Goal: Information Seeking & Learning: Learn about a topic

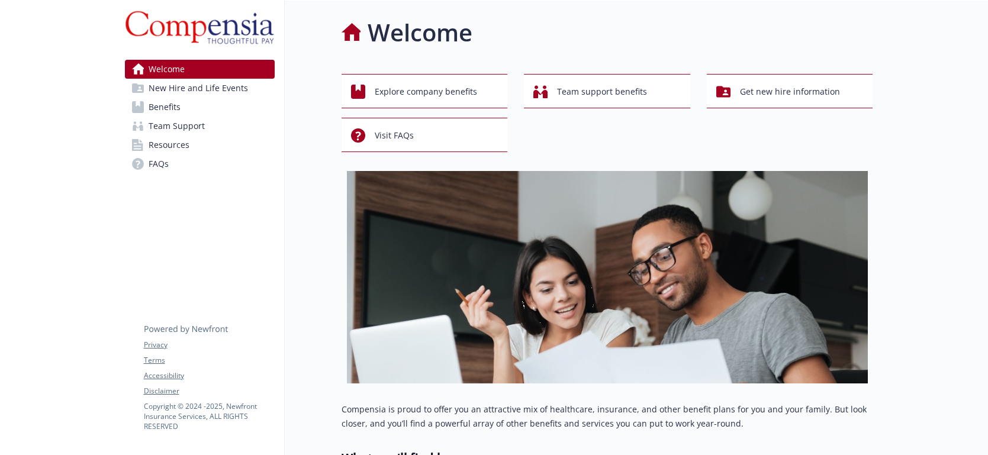
click at [188, 91] on span "New Hire and Life Events" at bounding box center [198, 88] width 99 height 19
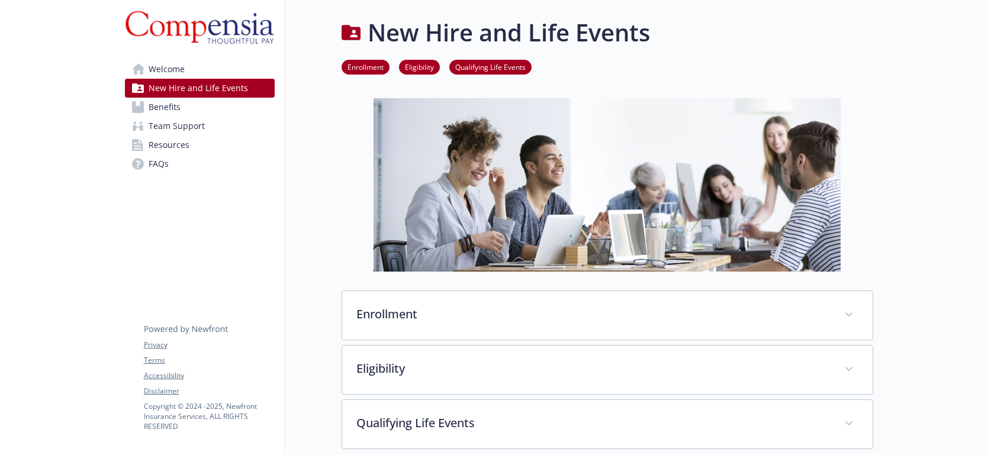
scroll to position [78, 0]
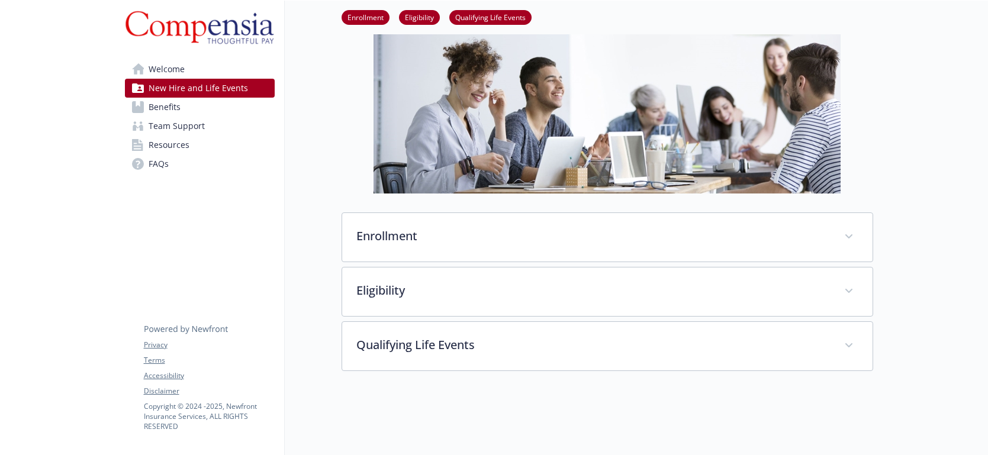
click at [156, 111] on span "Benefits" at bounding box center [165, 107] width 32 height 19
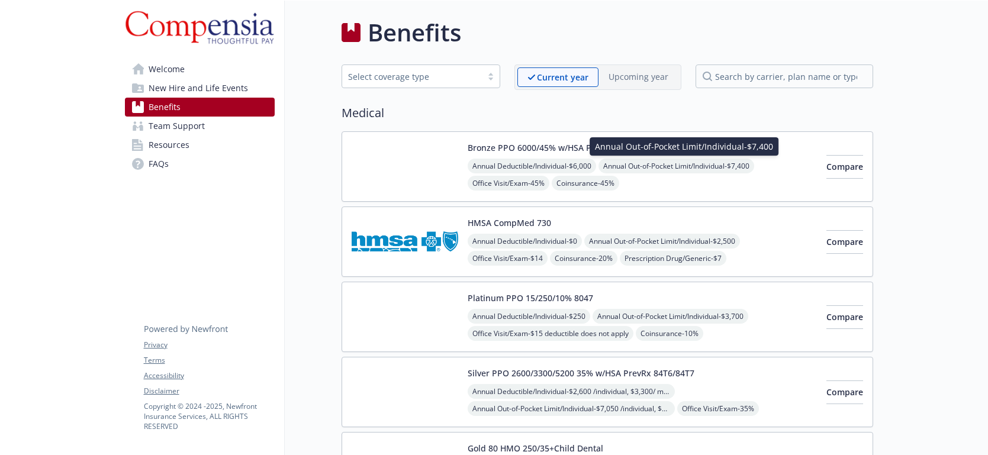
scroll to position [8, 0]
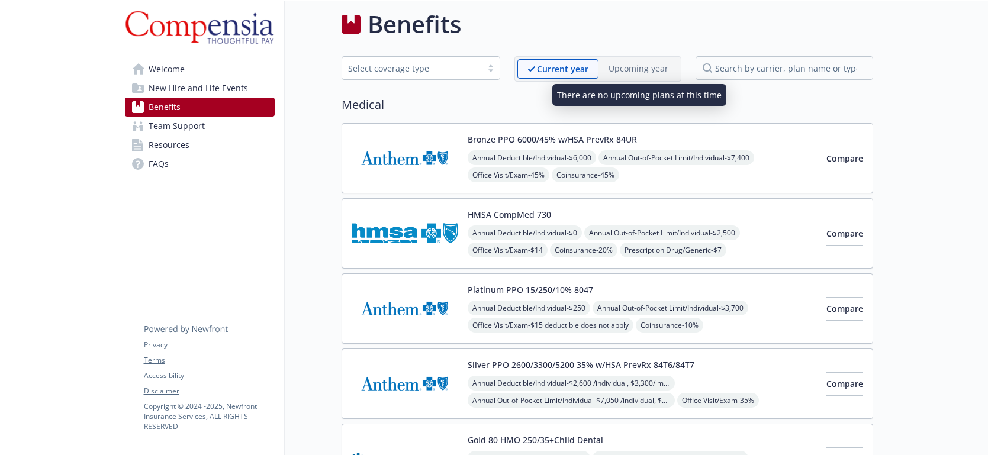
click at [646, 70] on p "Upcoming year" at bounding box center [638, 68] width 60 height 12
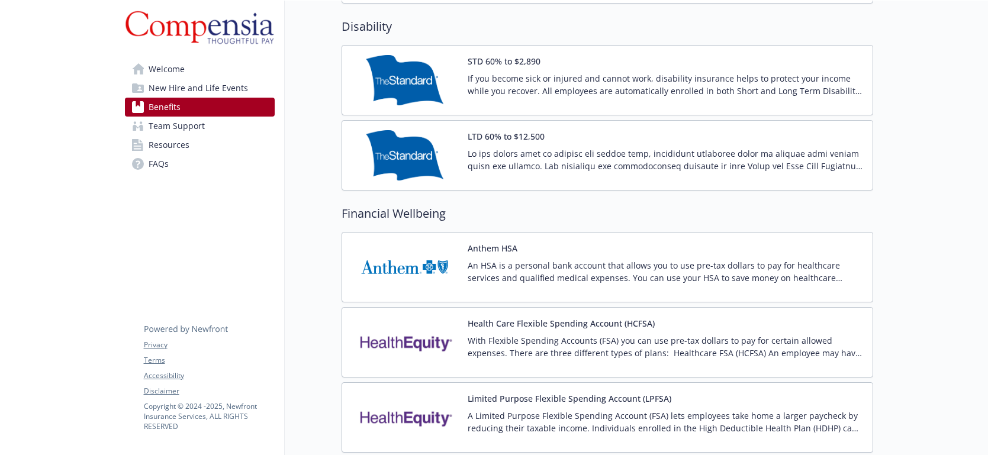
scroll to position [966, 0]
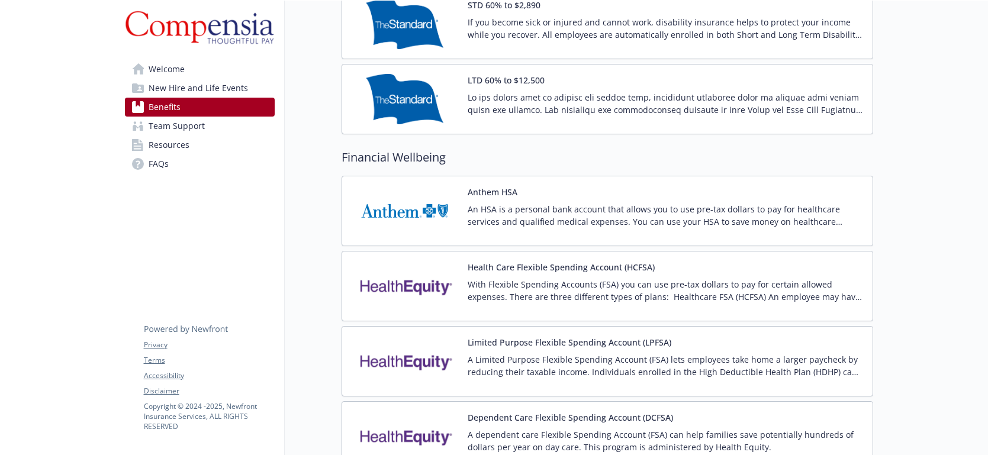
click at [566, 288] on p "With Flexible Spending Accounts (FSA) you can use pre-tax dollars to pay for ce…" at bounding box center [664, 290] width 395 height 25
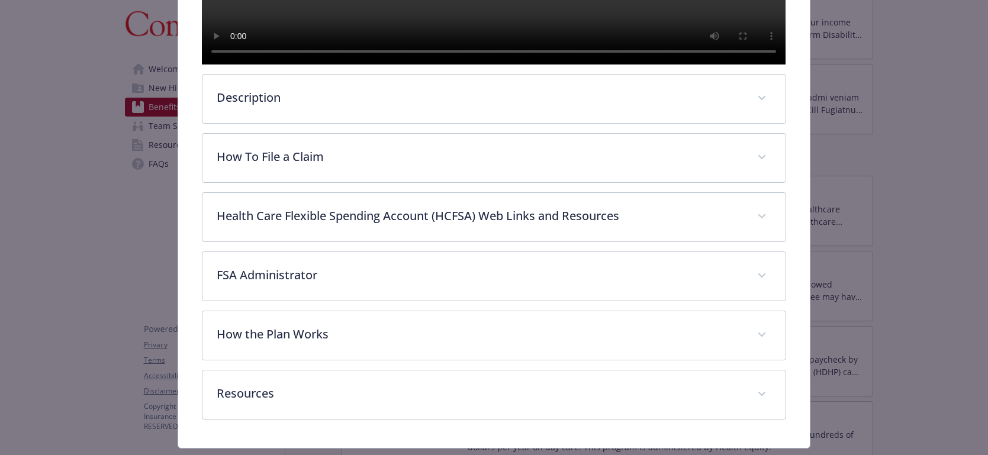
scroll to position [450, 0]
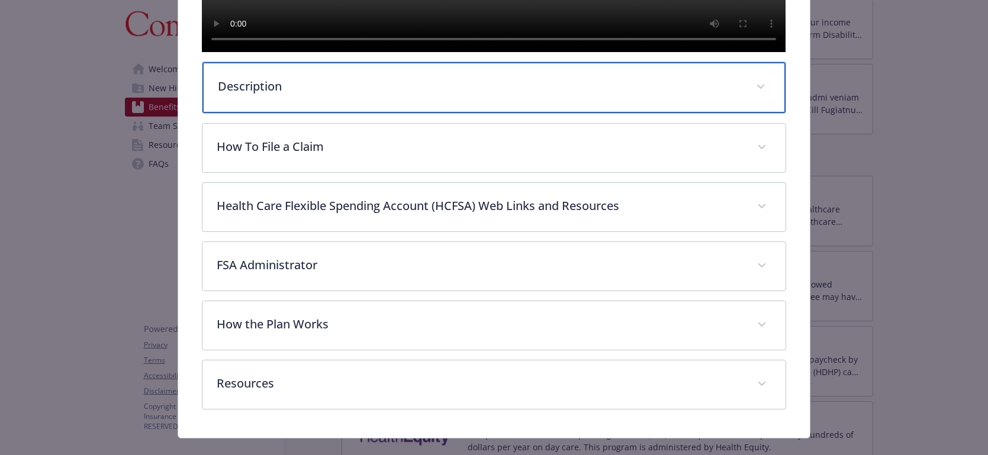
click at [759, 89] on icon "details for plan Financial Wellbeing - Health Care Flexible Spending Account (H…" at bounding box center [760, 87] width 7 height 5
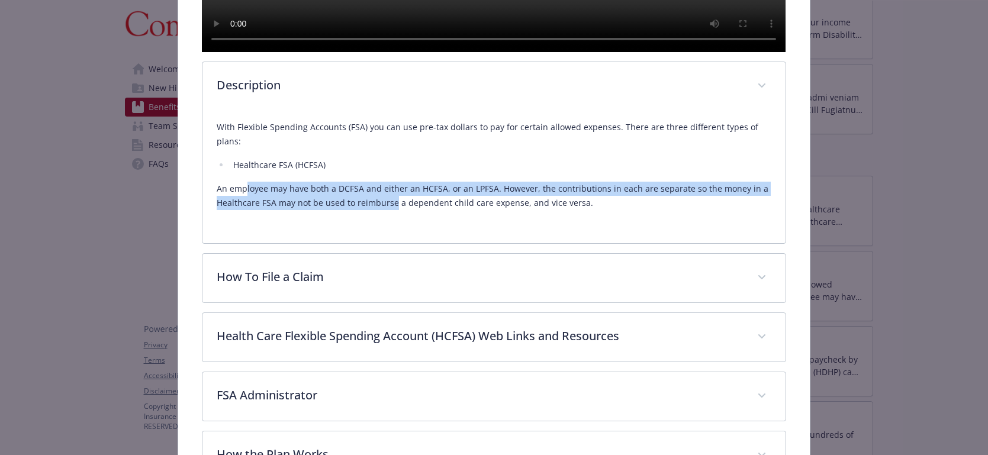
drag, startPoint x: 246, startPoint y: 214, endPoint x: 393, endPoint y: 222, distance: 147.6
click at [393, 210] on p "An employee may have both a DCFSA and either an HCFSA, or an LPFSA. However, th…" at bounding box center [494, 196] width 554 height 28
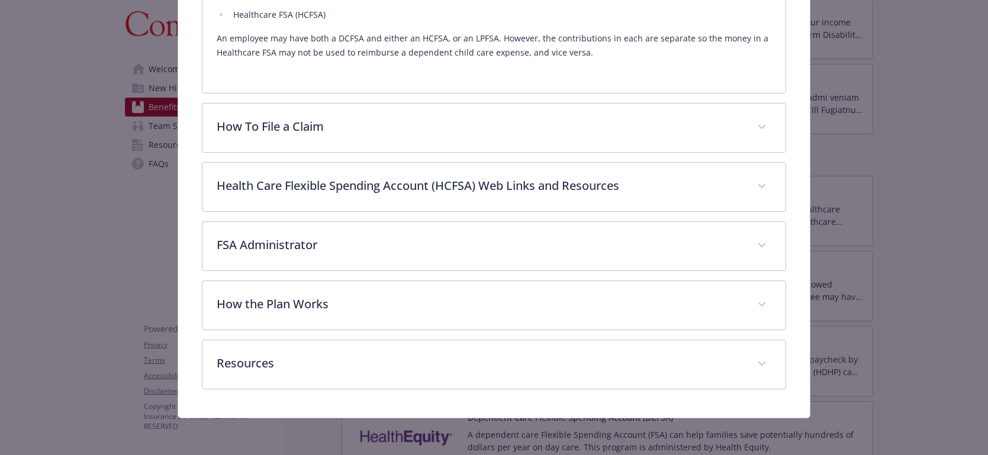
scroll to position [601, 0]
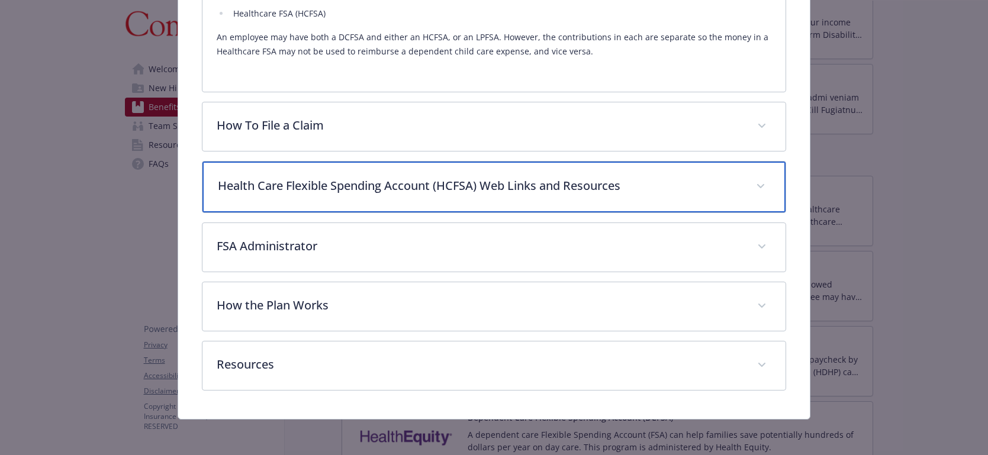
click at [427, 195] on p "Health Care Flexible Spending Account (HCFSA) Web Links and Resources" at bounding box center [479, 186] width 523 height 18
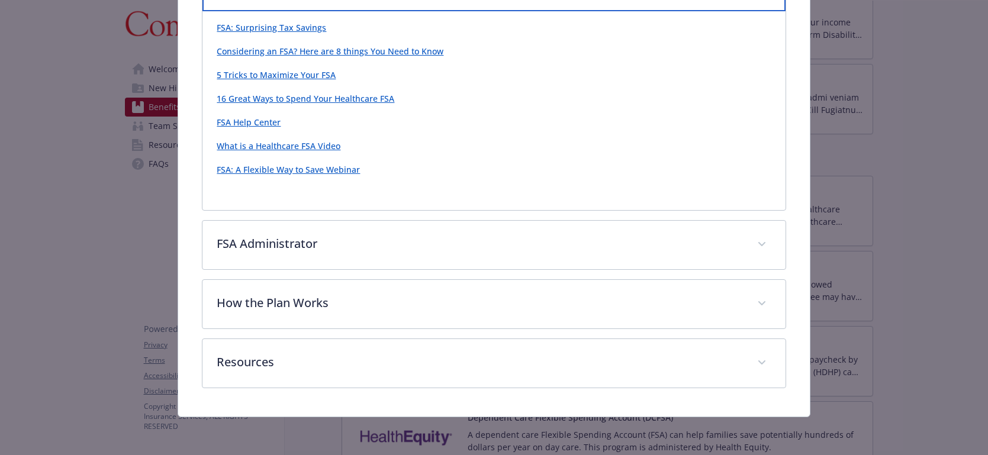
scroll to position [815, 0]
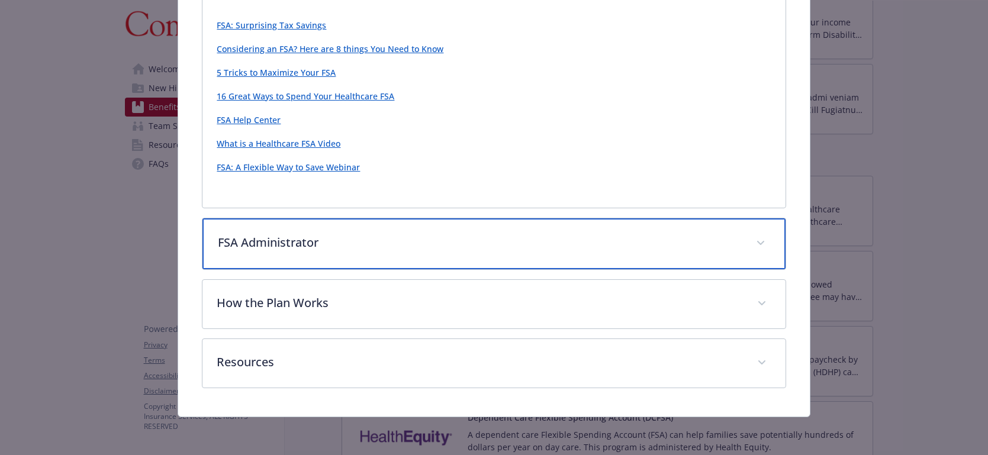
click at [414, 251] on p "FSA Administrator" at bounding box center [479, 243] width 523 height 18
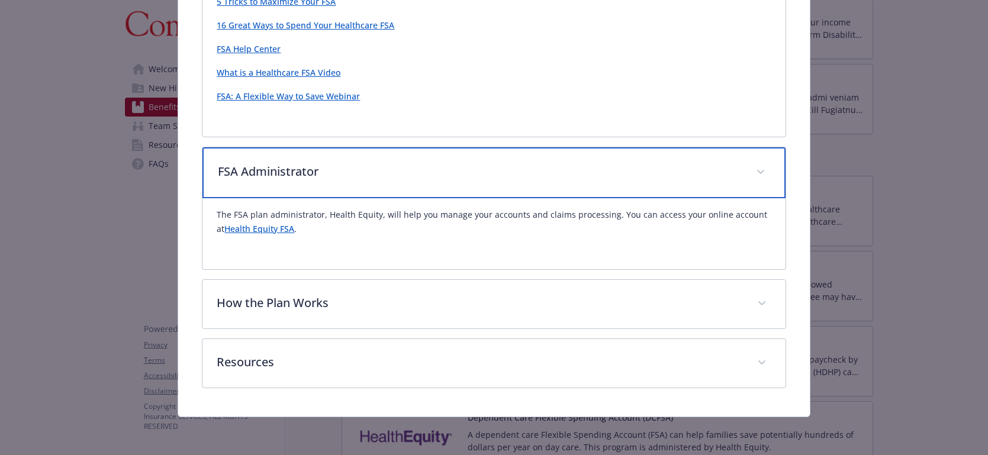
scroll to position [893, 0]
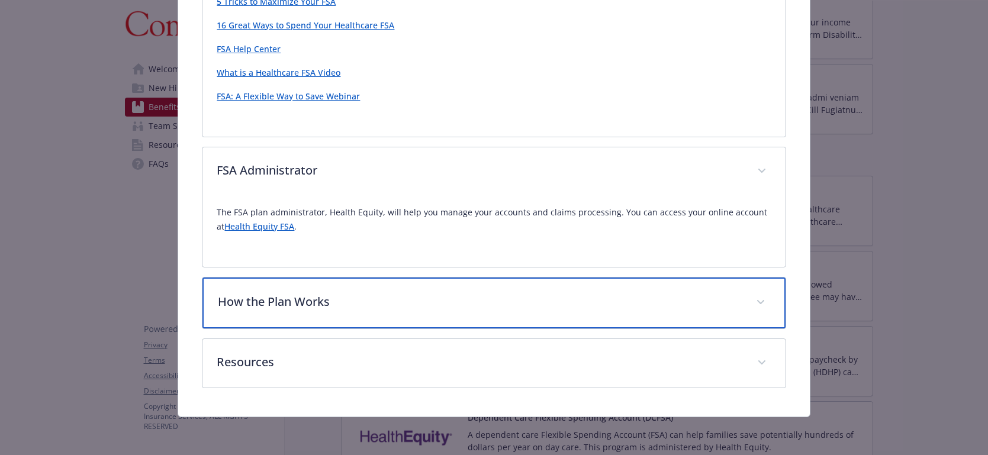
click at [398, 315] on div "How the Plan Works" at bounding box center [493, 303] width 582 height 51
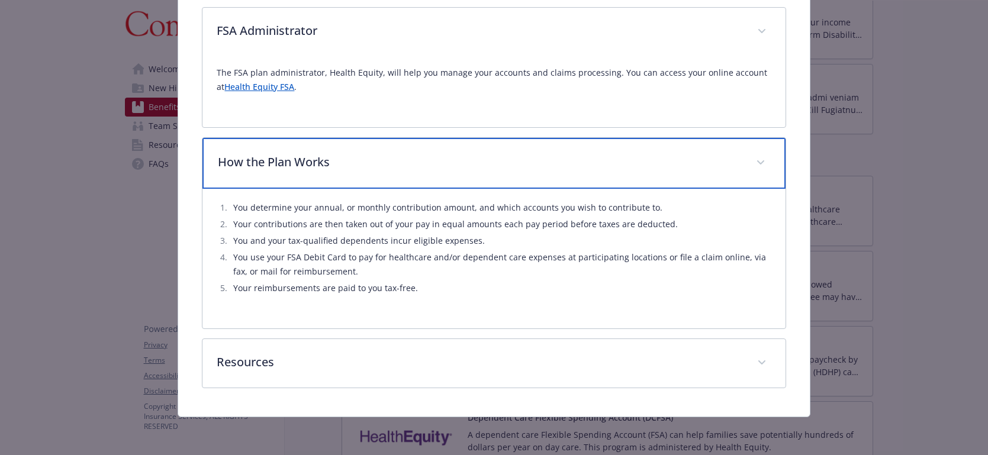
scroll to position [1033, 0]
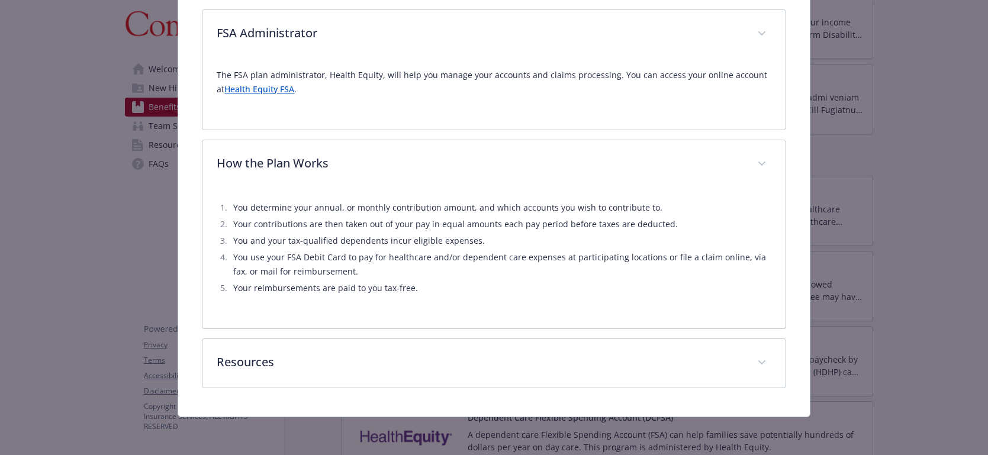
click at [940, 253] on div "Financial Wellbeing - Health Care Flexible Spending Account (HCFSA) - Healthcar…" at bounding box center [494, 227] width 988 height 455
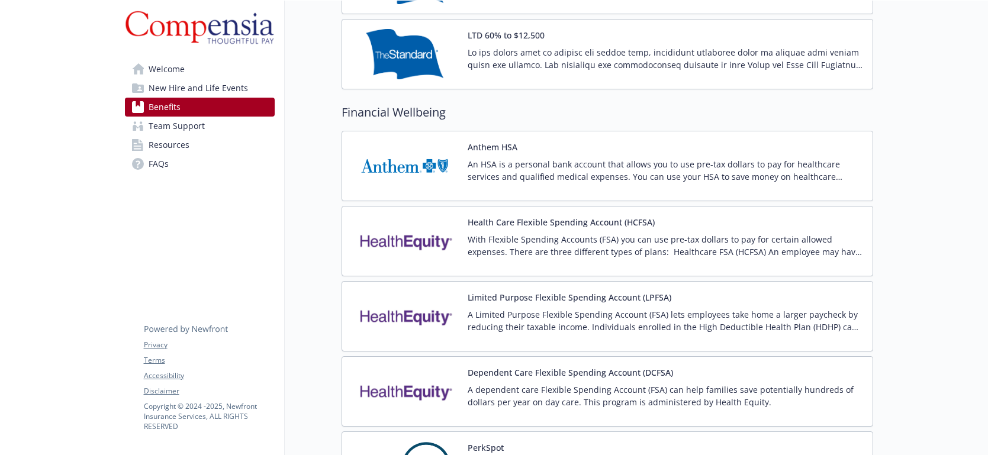
scroll to position [1022, 0]
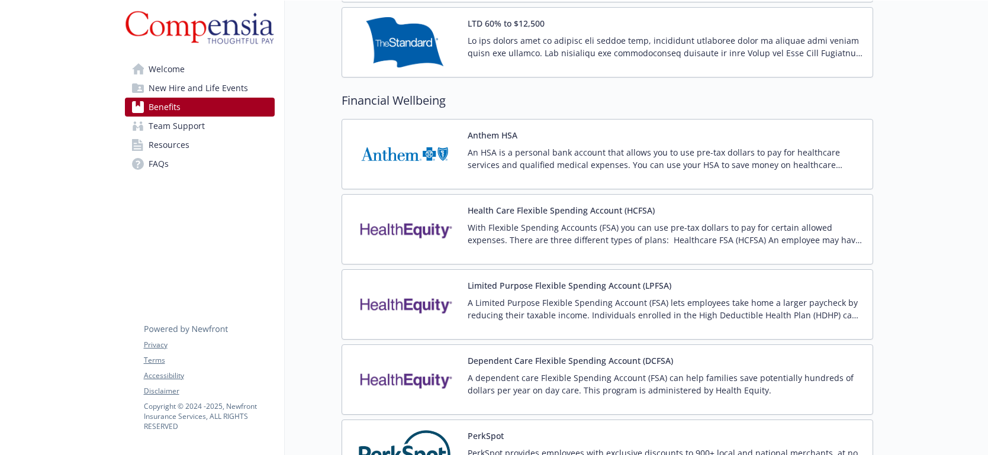
click at [591, 291] on div "Limited Purpose Flexible Spending Account (LPFSA) A Limited Purpose Flexible Sp…" at bounding box center [664, 304] width 395 height 50
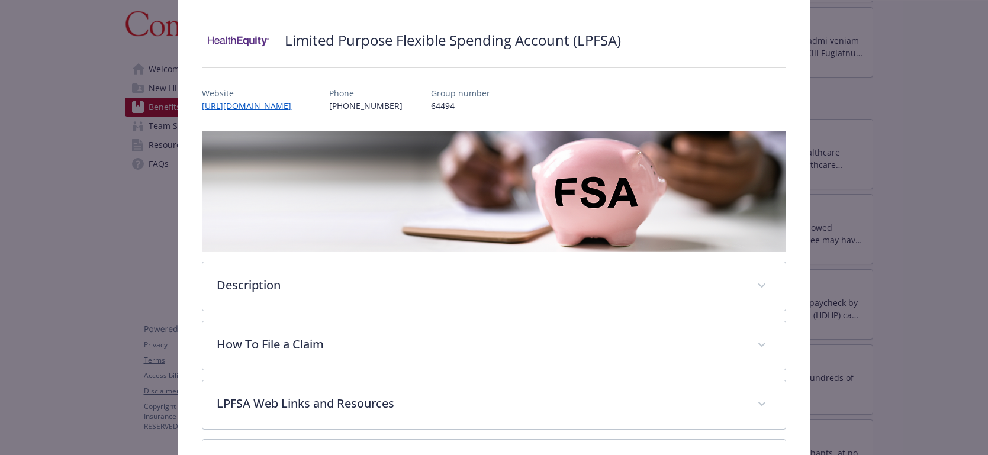
scroll to position [80, 0]
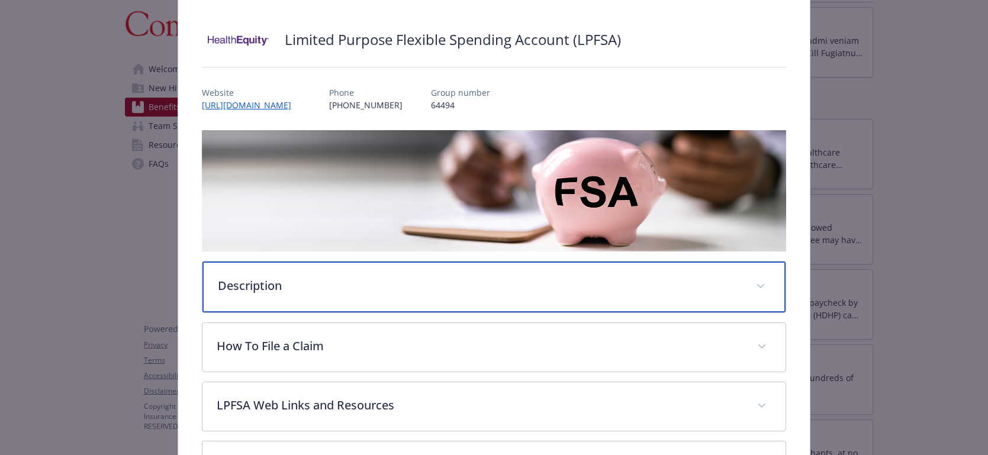
click at [480, 298] on div "Description" at bounding box center [493, 287] width 582 height 51
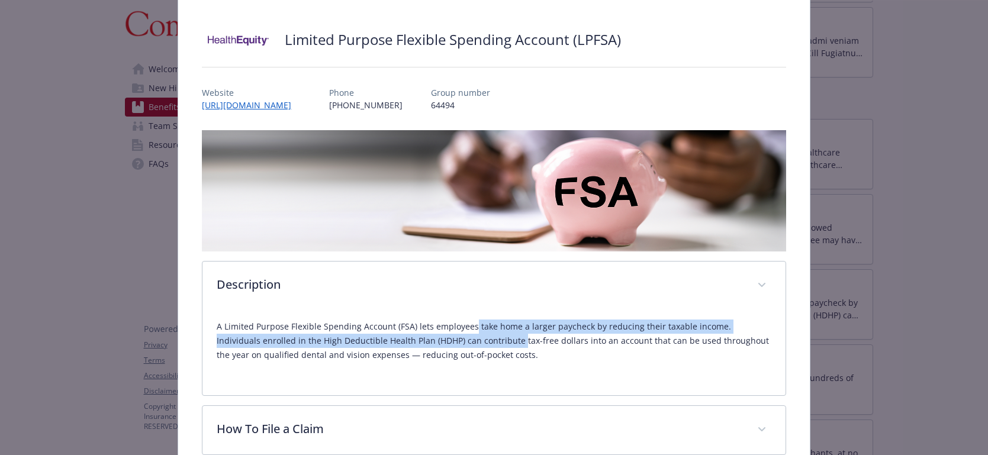
drag, startPoint x: 470, startPoint y: 327, endPoint x: 474, endPoint y: 341, distance: 14.1
click at [474, 341] on p "A Limited Purpose Flexible Spending Account (FSA) lets employees take home a la…" at bounding box center [494, 341] width 554 height 43
click at [901, 328] on div "Financial Wellbeing - Limited Purpose Flexible Spending Account (LPFSA) - Limit…" at bounding box center [494, 227] width 988 height 455
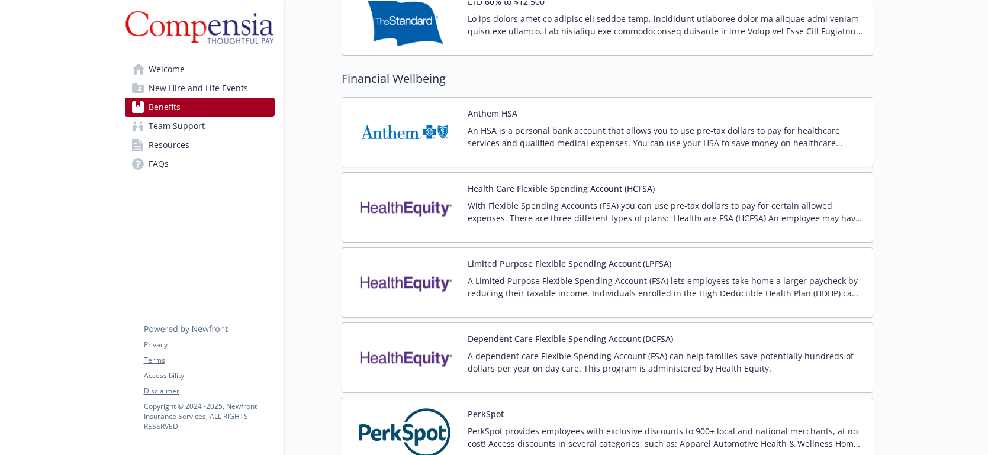
scroll to position [1042, 0]
